Goal: Transaction & Acquisition: Purchase product/service

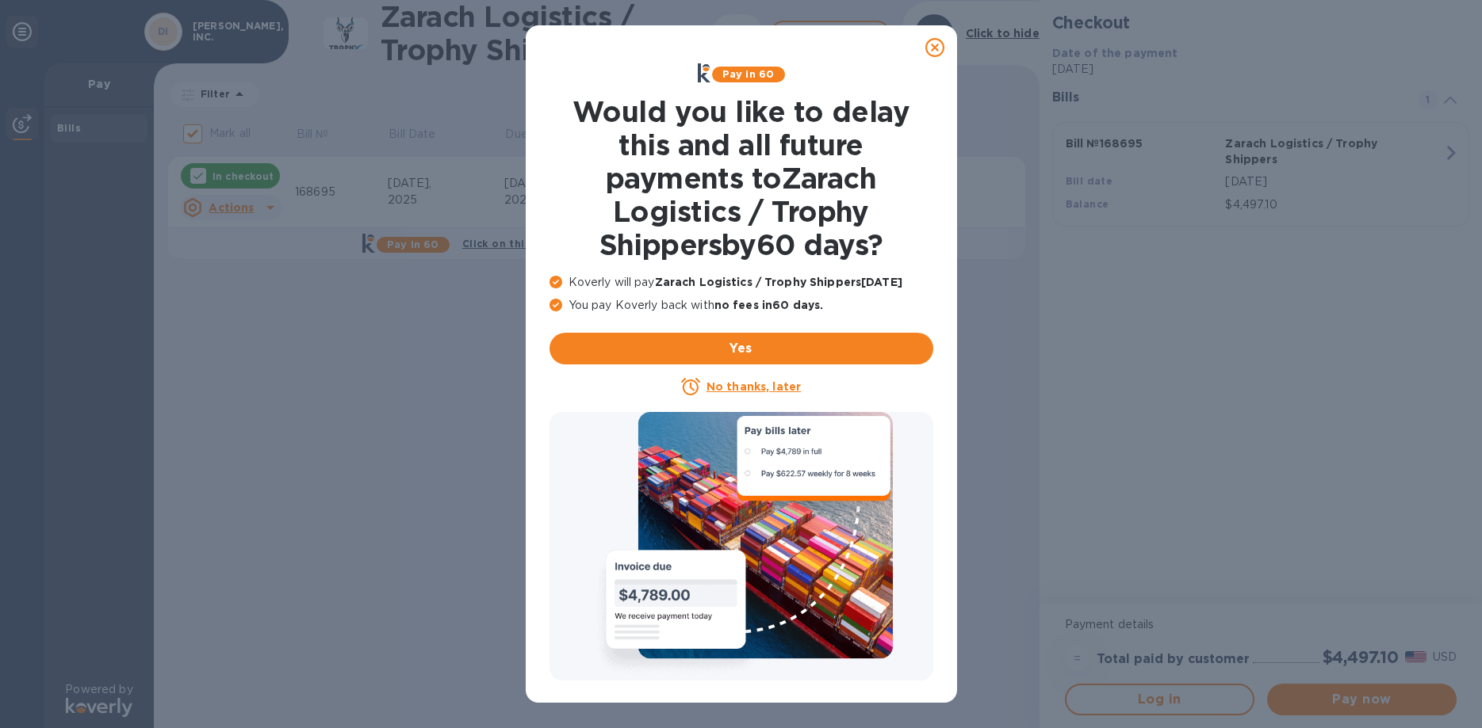
click at [751, 388] on u "No thanks, later" at bounding box center [753, 386] width 94 height 13
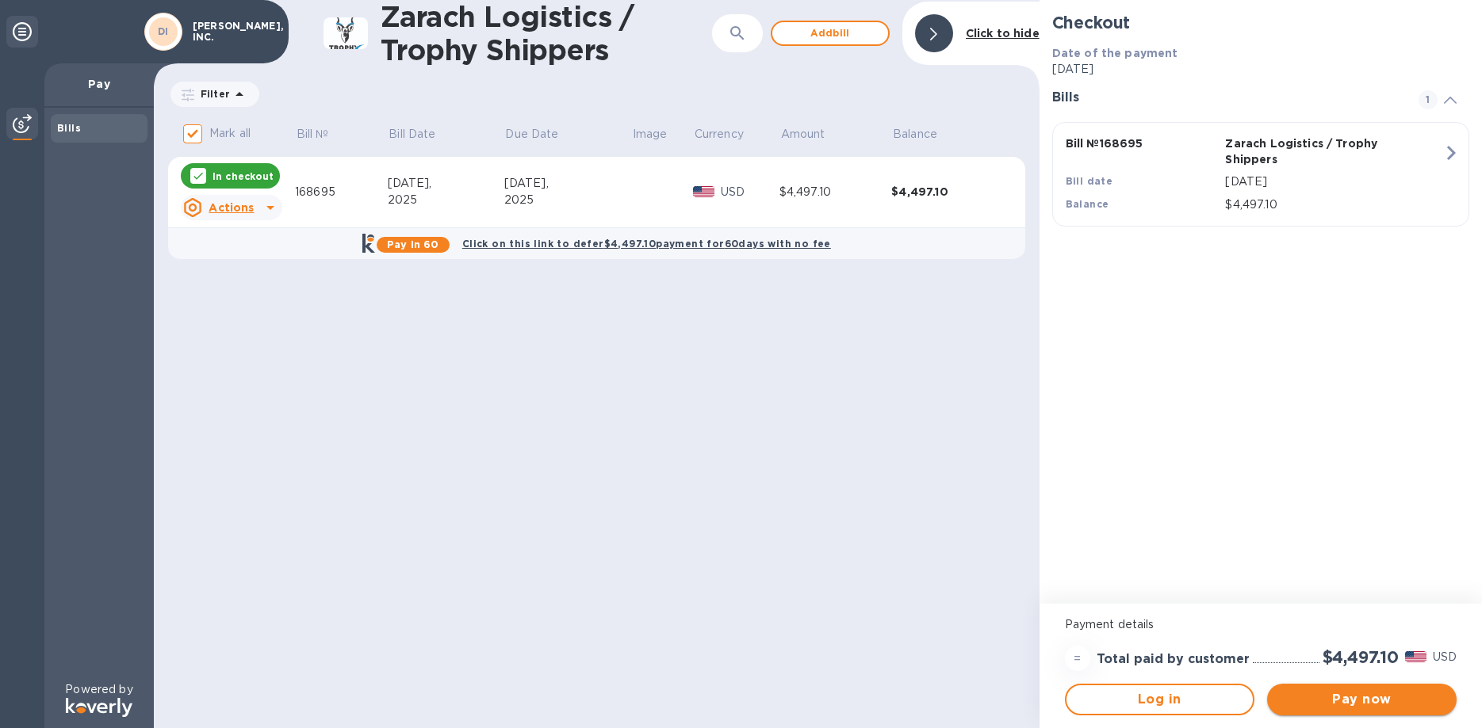
click at [1353, 699] on span "Pay now" at bounding box center [1361, 699] width 164 height 19
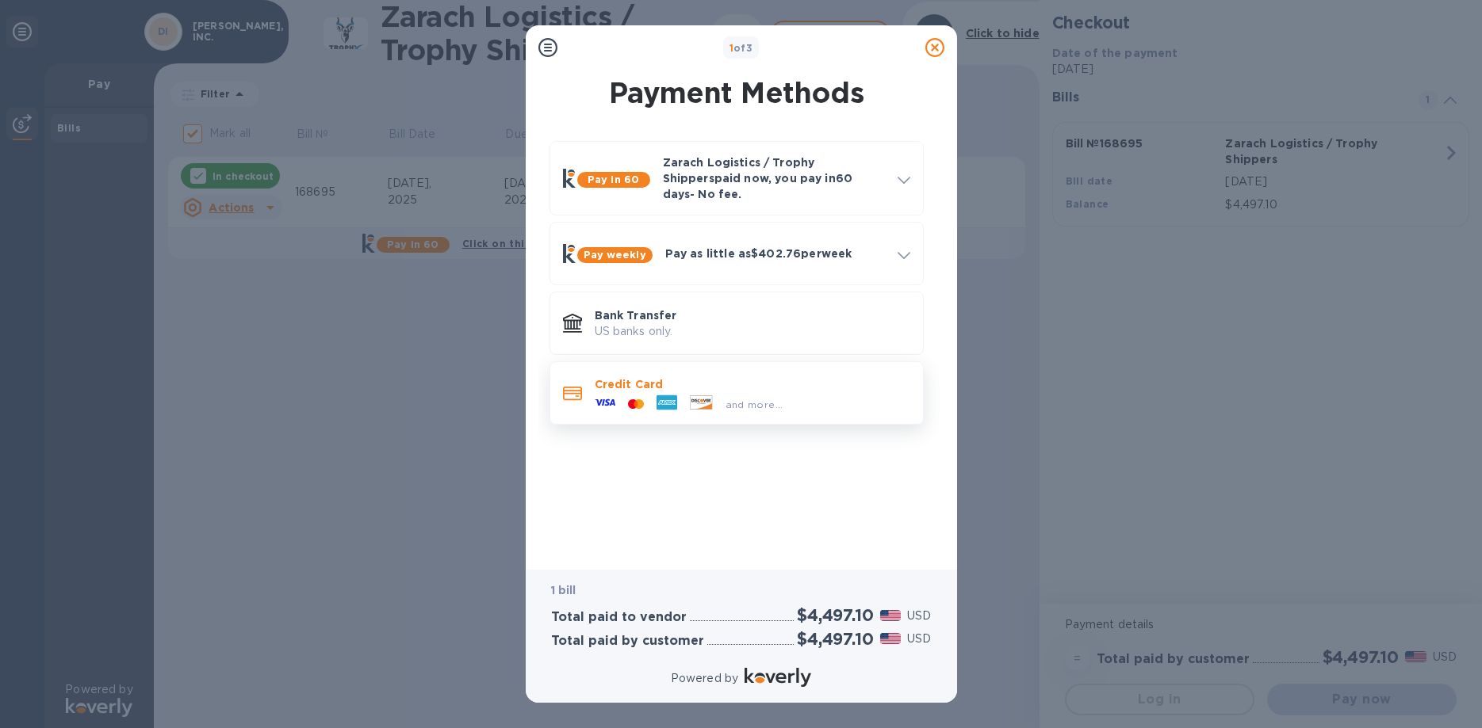
click at [814, 377] on p "Credit Card" at bounding box center [752, 385] width 315 height 16
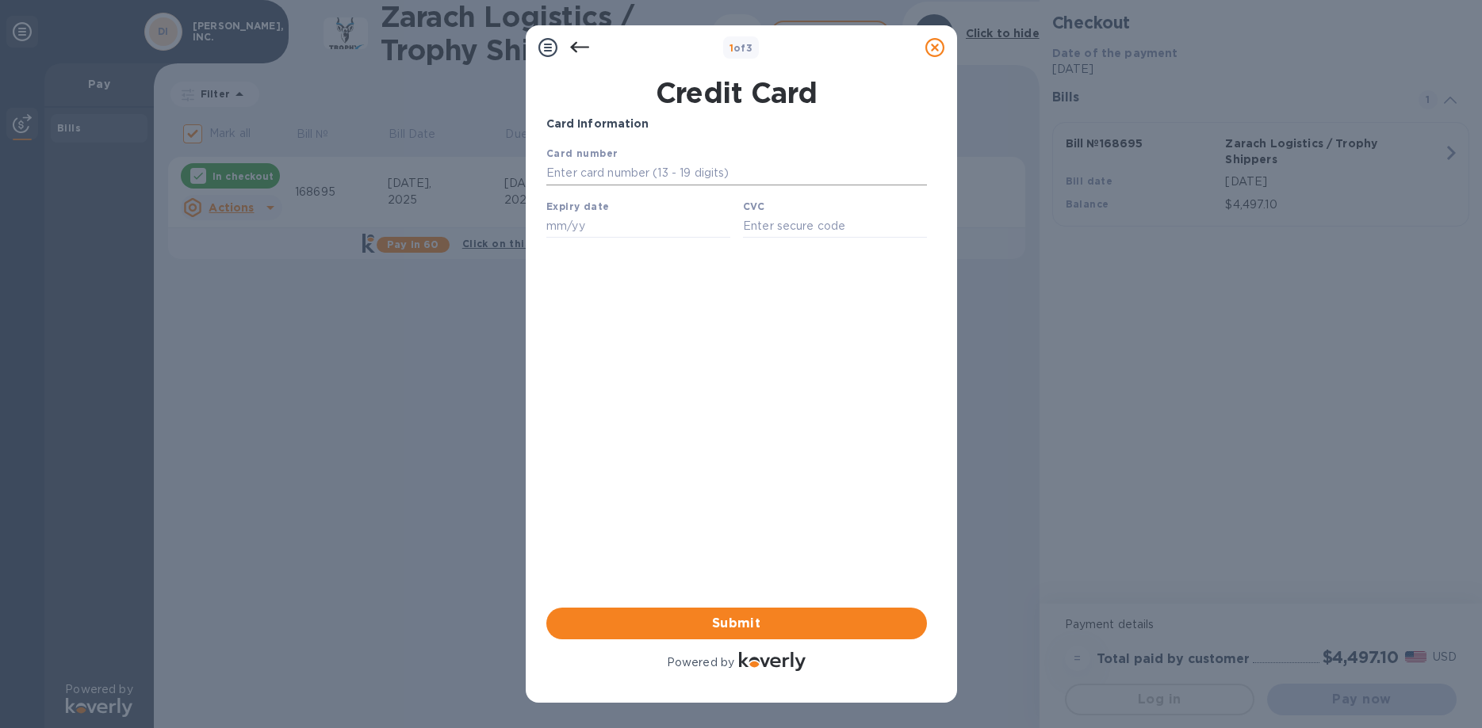
click at [624, 169] on input "text" at bounding box center [735, 174] width 380 height 24
click at [640, 180] on input "text" at bounding box center [735, 174] width 380 height 24
click at [566, 178] on input "text" at bounding box center [735, 174] width 380 height 24
click at [574, 48] on icon at bounding box center [578, 47] width 19 height 11
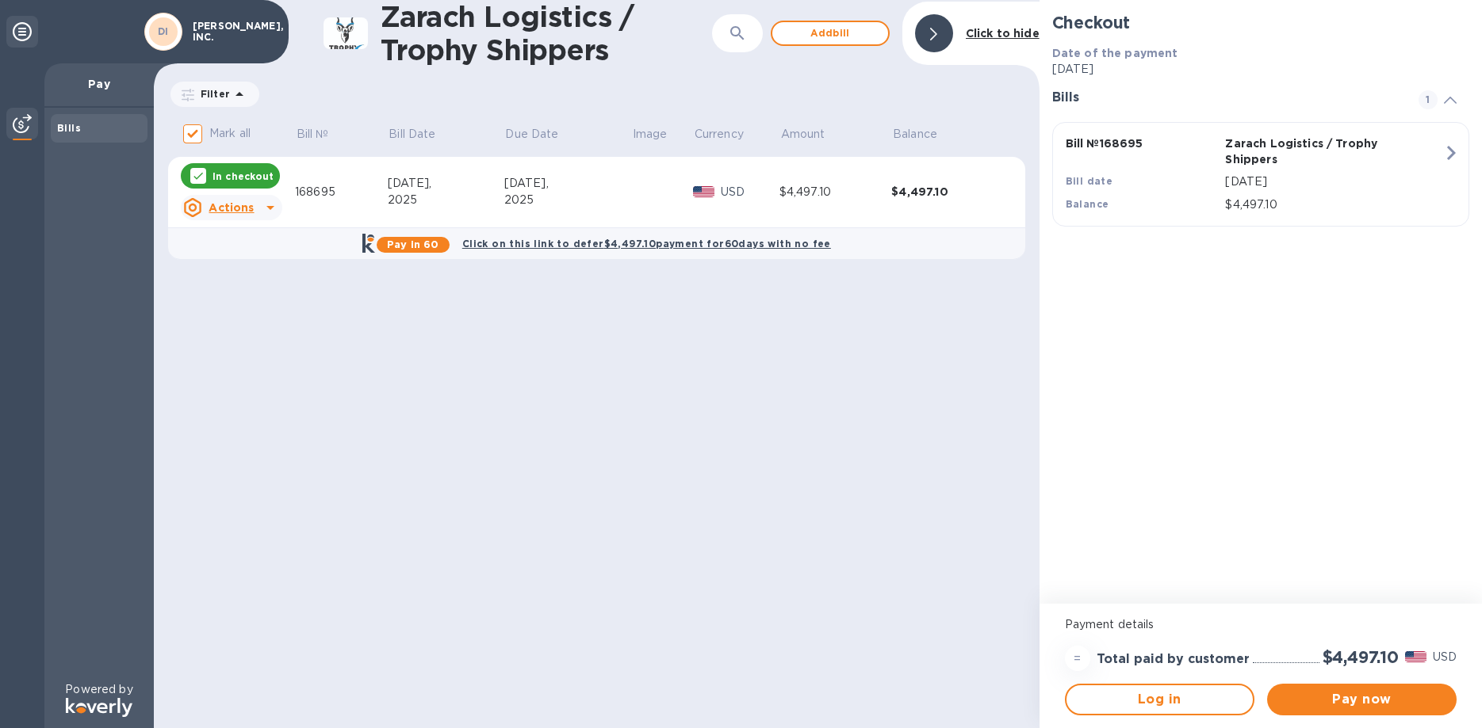
click at [253, 212] on u "Actions" at bounding box center [230, 207] width 45 height 13
click at [231, 313] on b "Delete" at bounding box center [245, 310] width 40 height 13
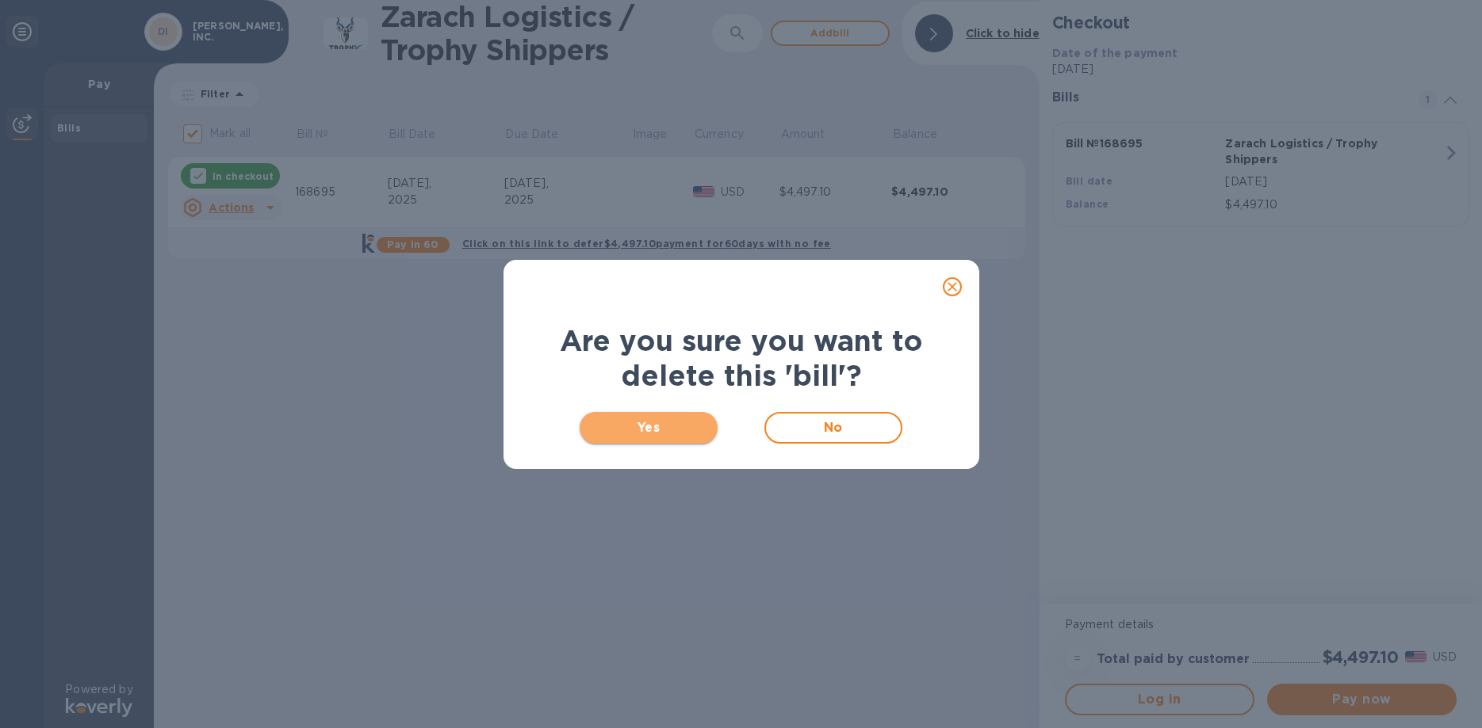
click at [648, 434] on span "Yes" at bounding box center [648, 428] width 113 height 19
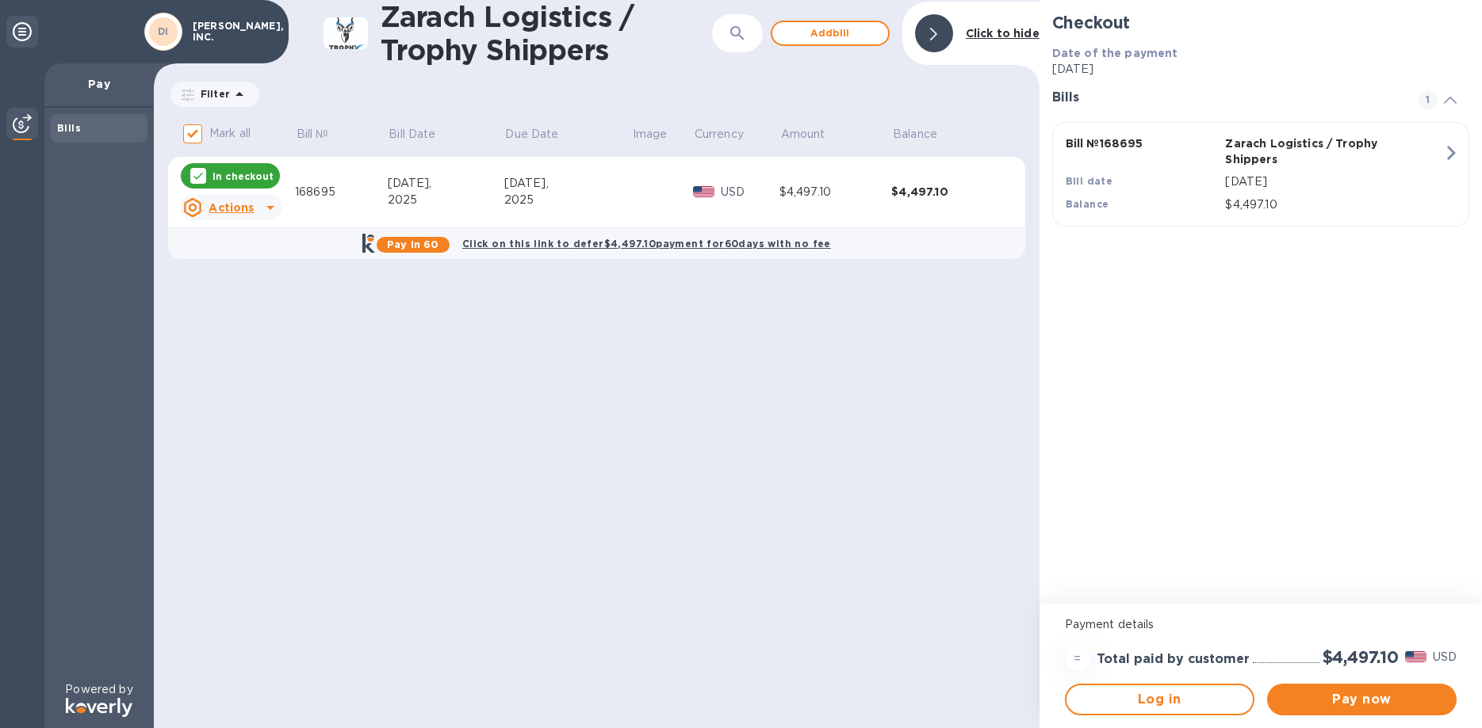
checkbox input "false"
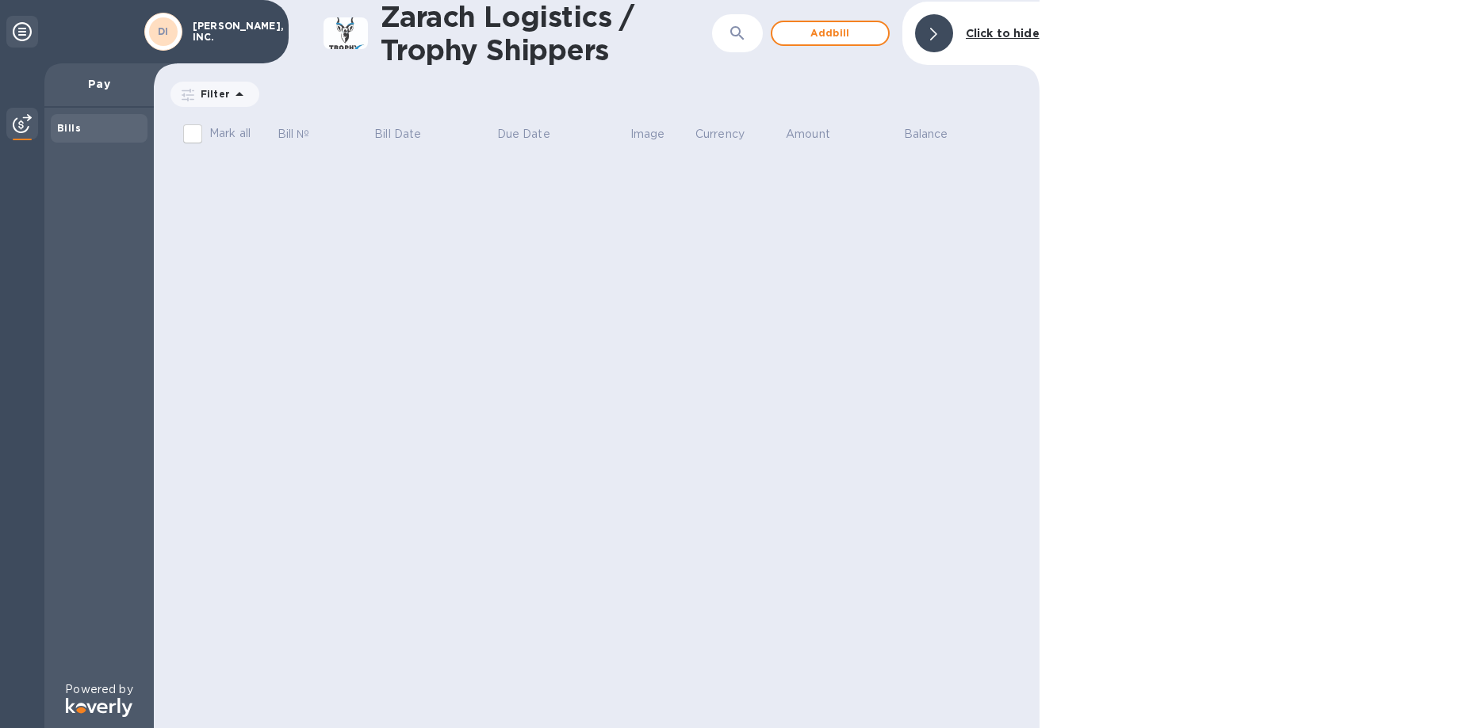
click at [98, 85] on p "Pay" at bounding box center [99, 84] width 84 height 16
click at [946, 32] on div at bounding box center [934, 33] width 38 height 38
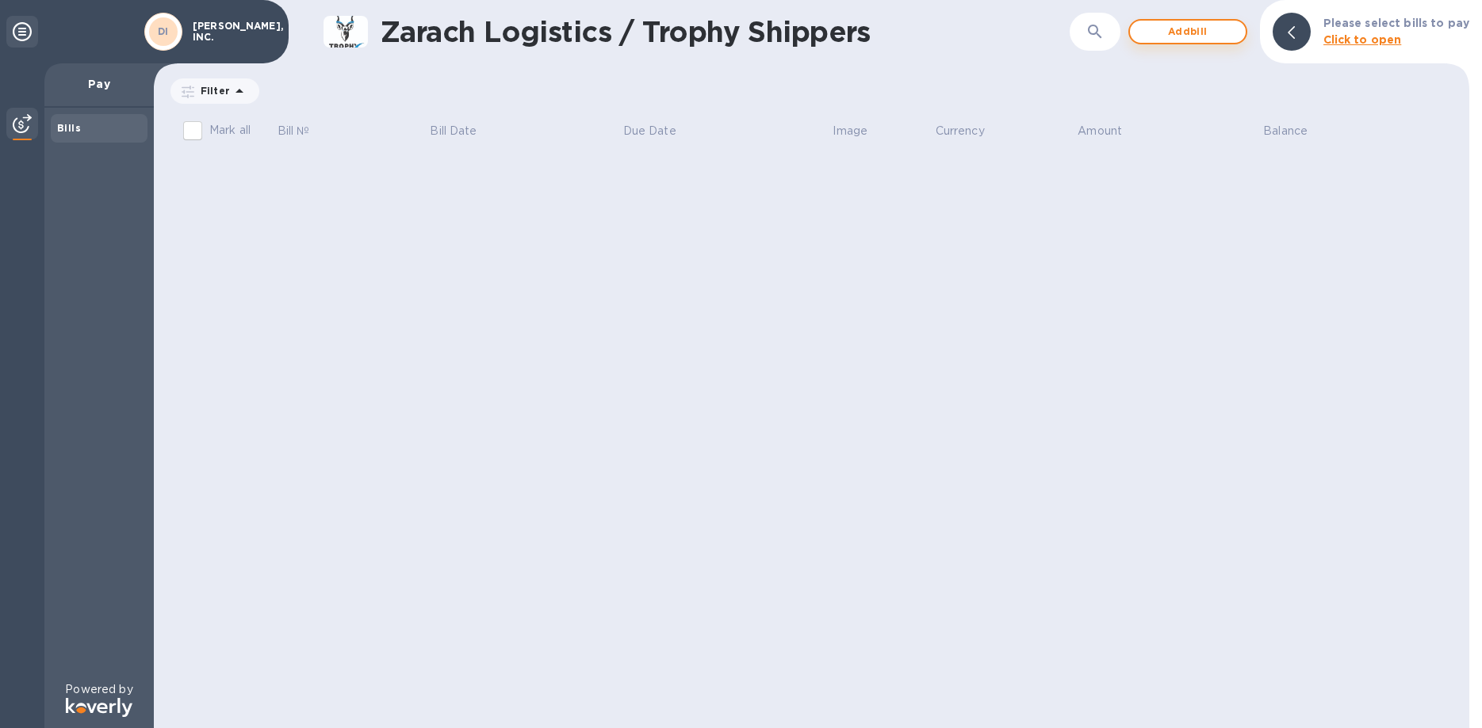
click at [1174, 37] on span "Add bill" at bounding box center [1187, 31] width 90 height 19
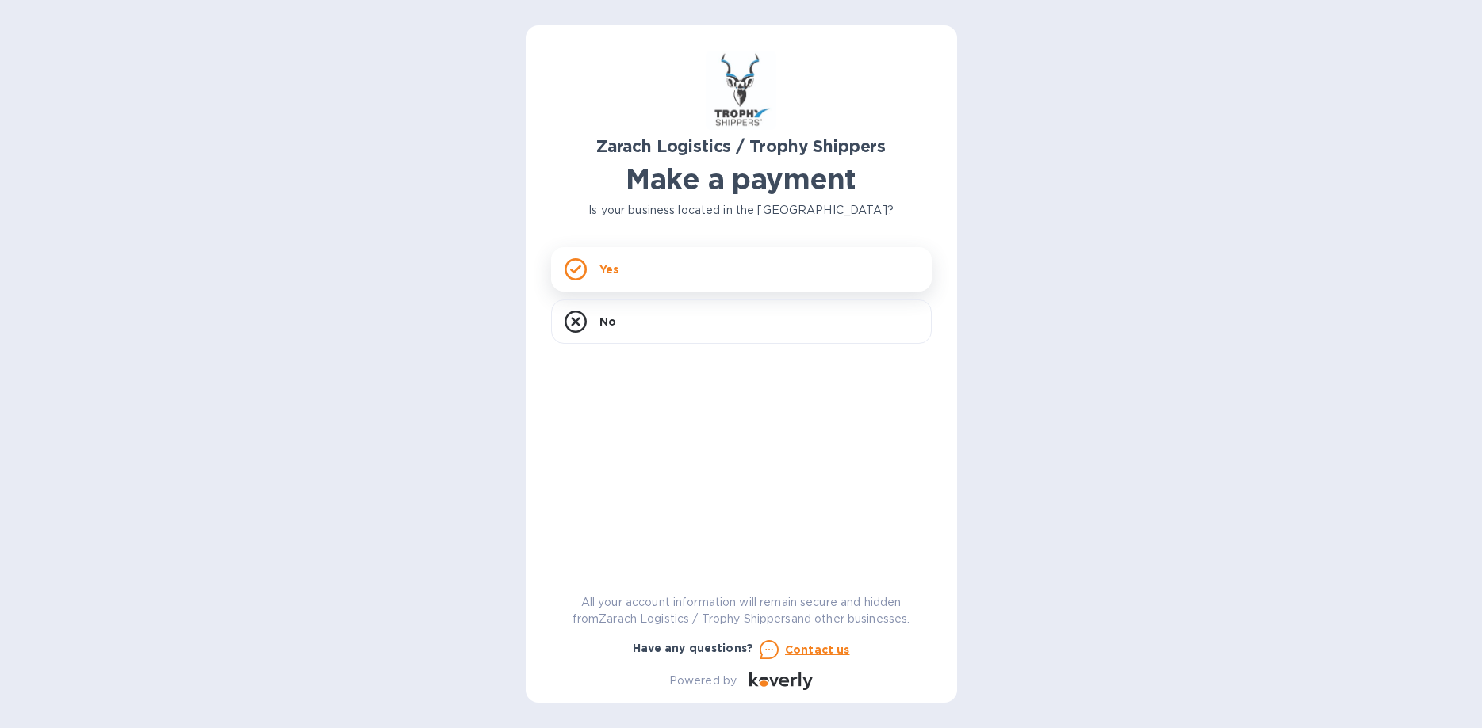
click at [617, 270] on p "Yes" at bounding box center [608, 270] width 19 height 16
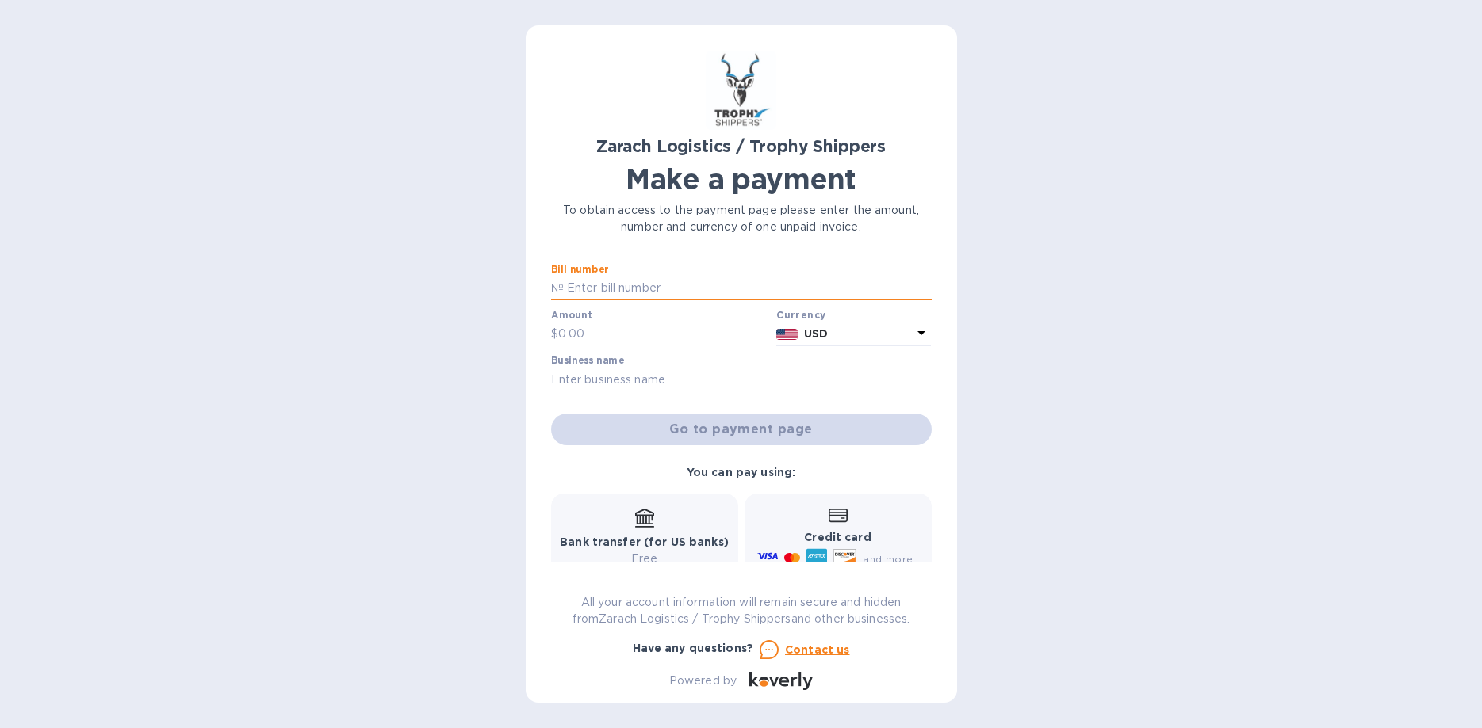
click at [637, 288] on input "text" at bounding box center [748, 289] width 368 height 24
type input "STATEMENT AS OF [DATE]"
click at [632, 332] on input "text" at bounding box center [664, 335] width 212 height 24
type input "12,732.74"
click at [592, 371] on input "text" at bounding box center [741, 380] width 380 height 24
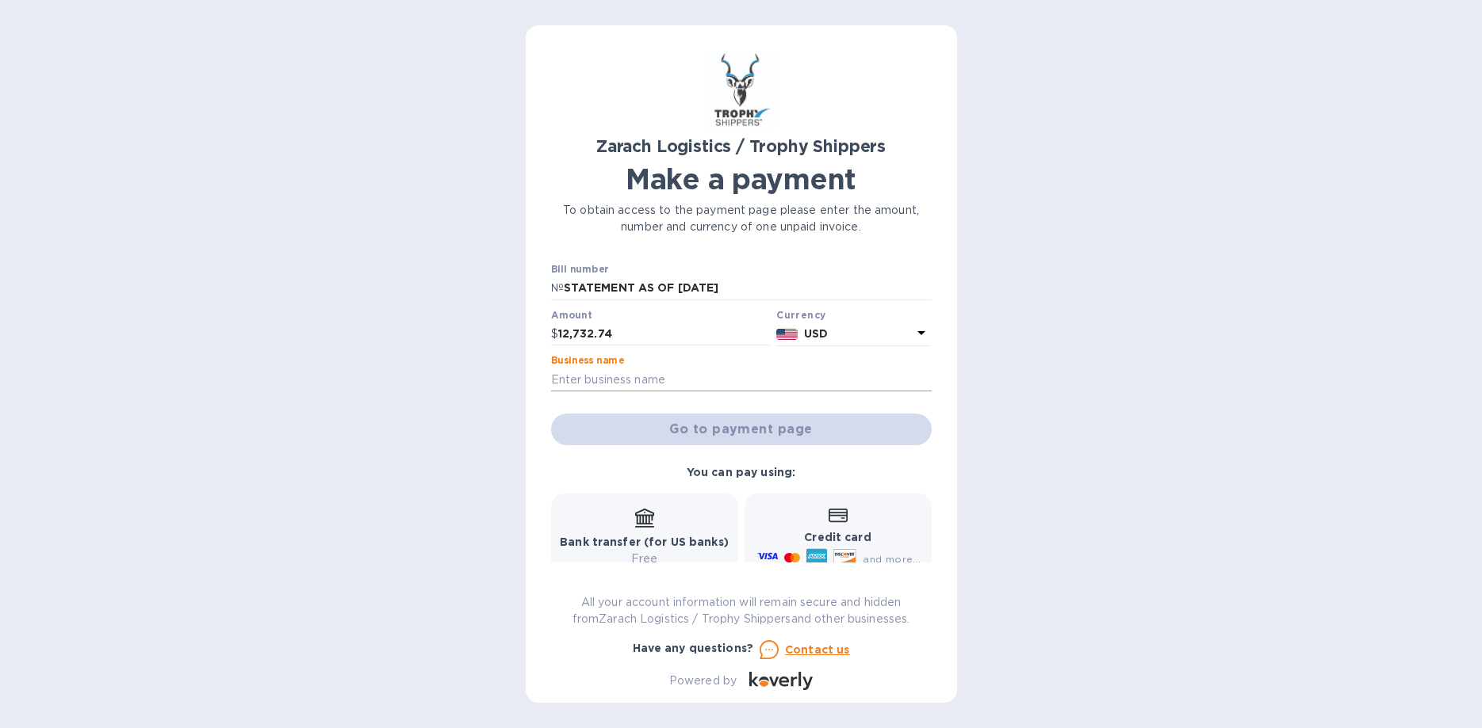
click at [592, 371] on input "text" at bounding box center [741, 380] width 380 height 24
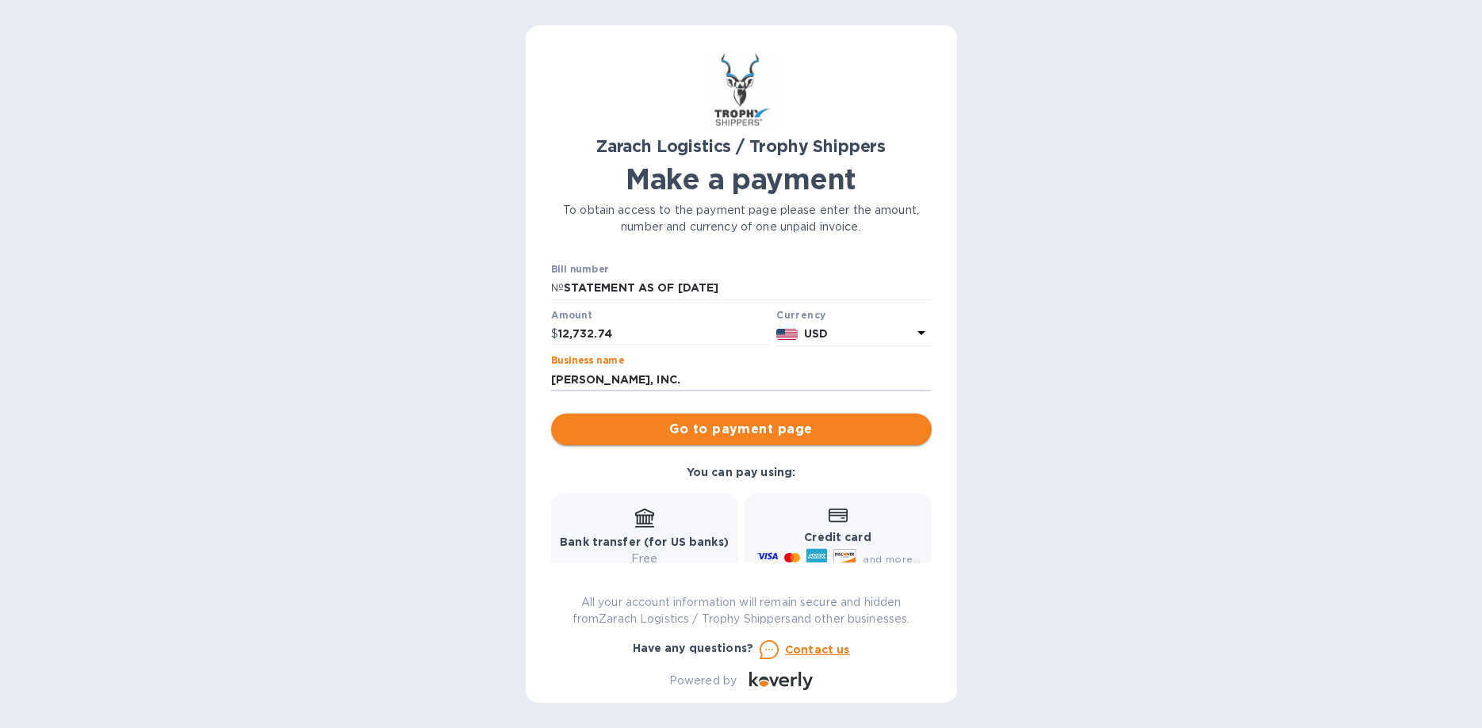
type input "[PERSON_NAME], INC."
click at [721, 430] on span "Go to payment page" at bounding box center [741, 429] width 355 height 19
